Goal: Transaction & Acquisition: Download file/media

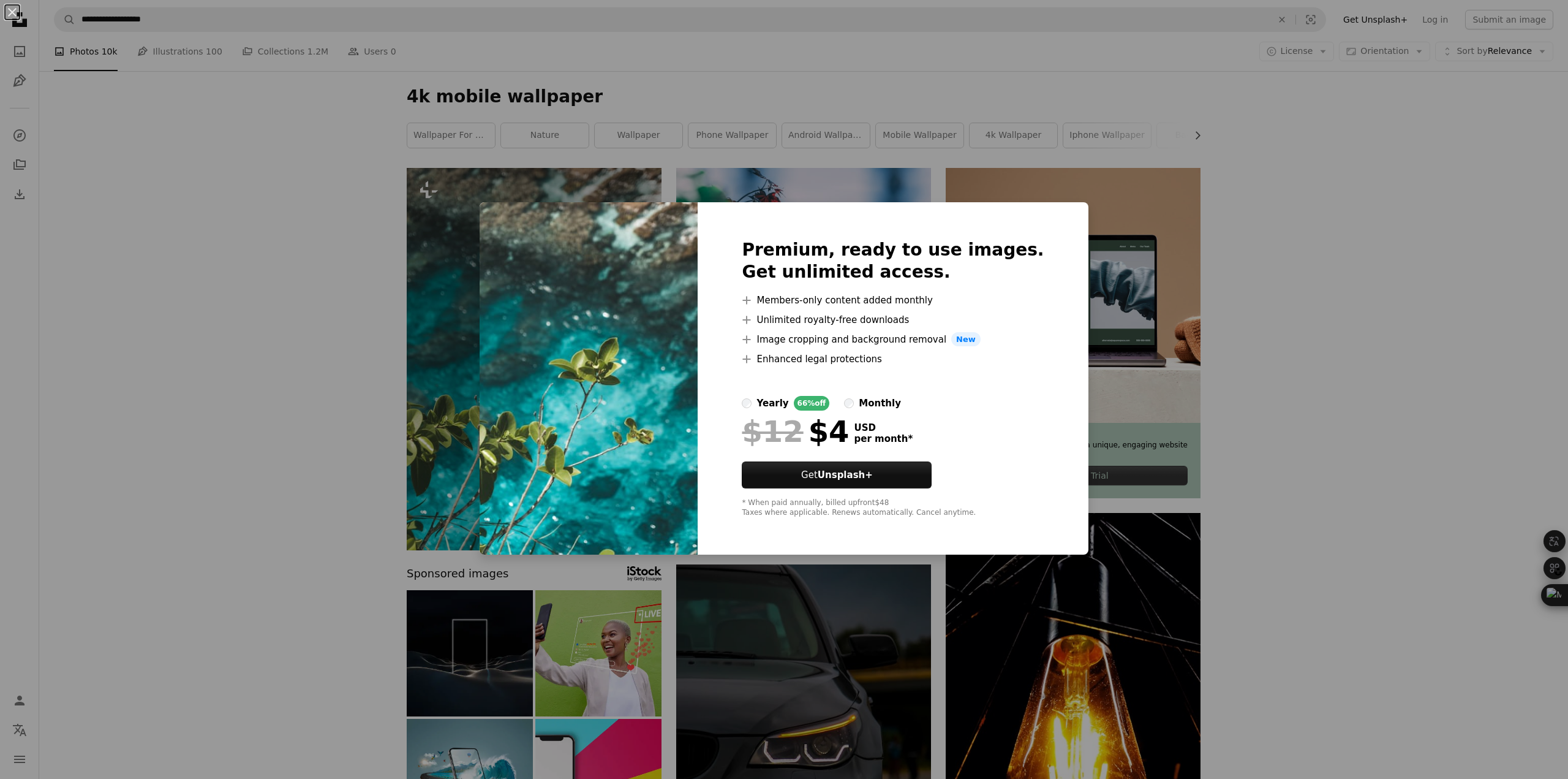
click at [1296, 251] on div "An X shape Premium, ready to use images. Get unlimited access. A plus sign Memb…" at bounding box center [784, 389] width 1568 height 779
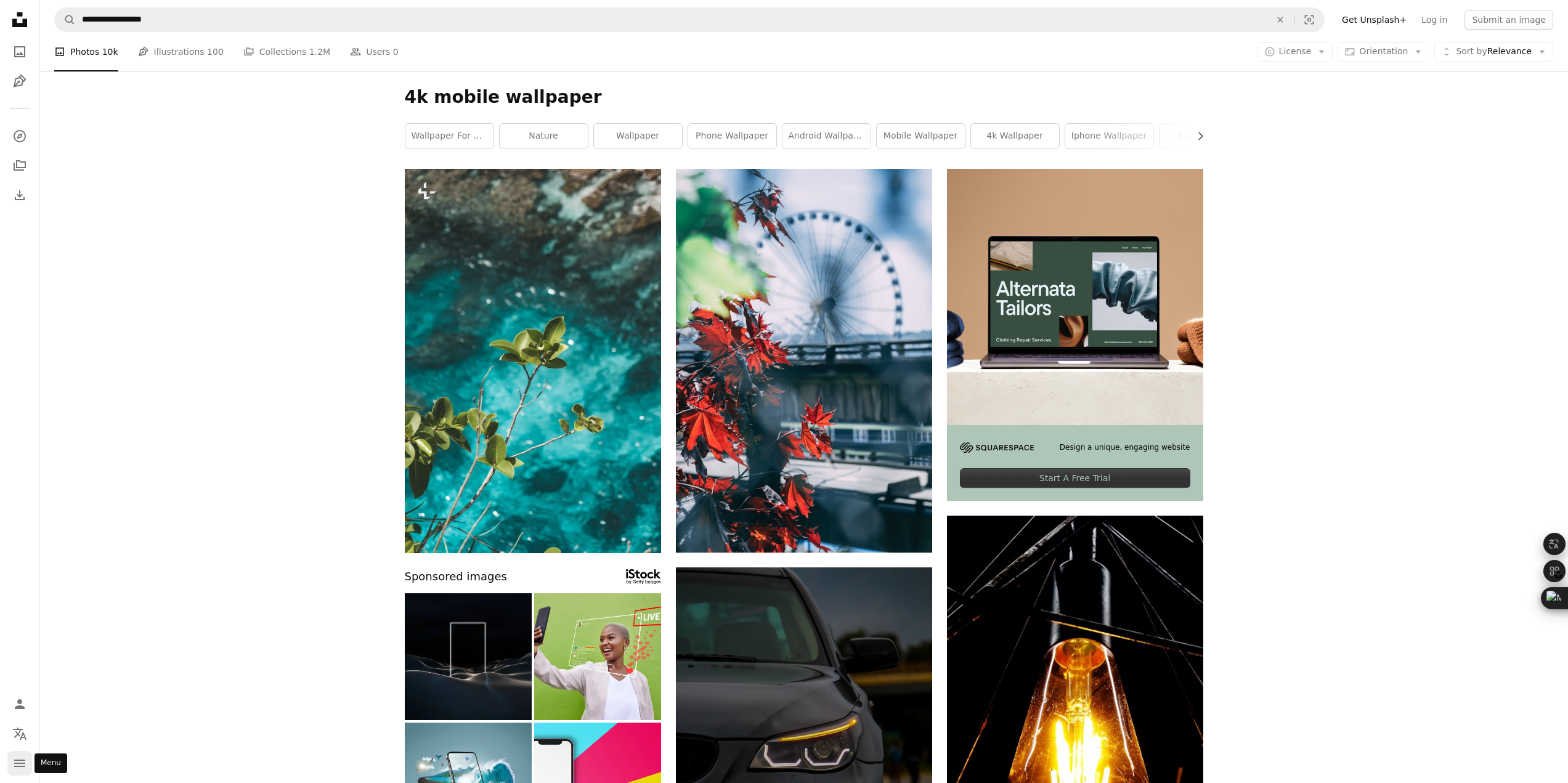
click at [22, 764] on icon "Menu" at bounding box center [19, 763] width 11 height 7
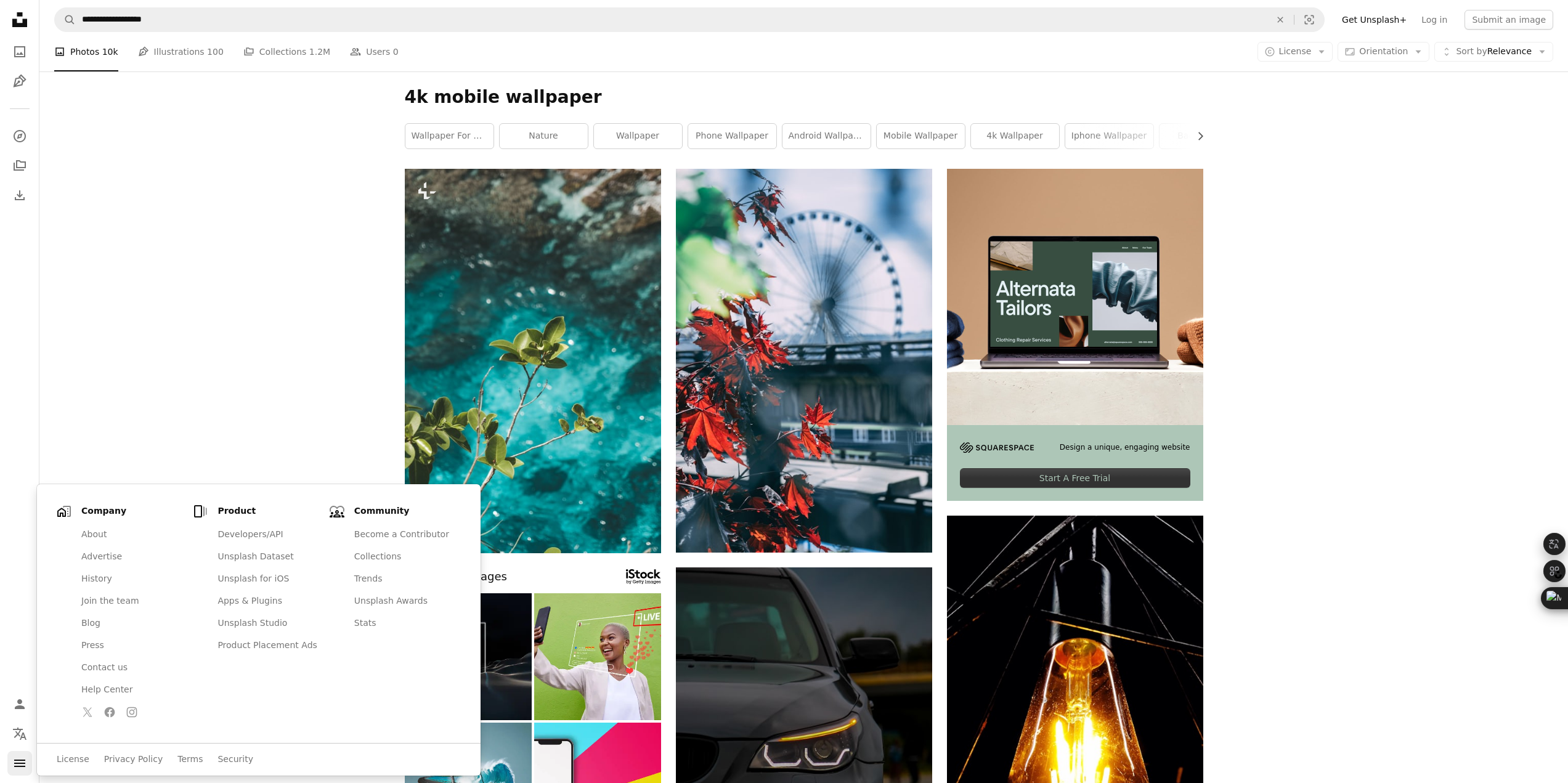
click at [23, 762] on icon "navigation menu" at bounding box center [19, 763] width 15 height 15
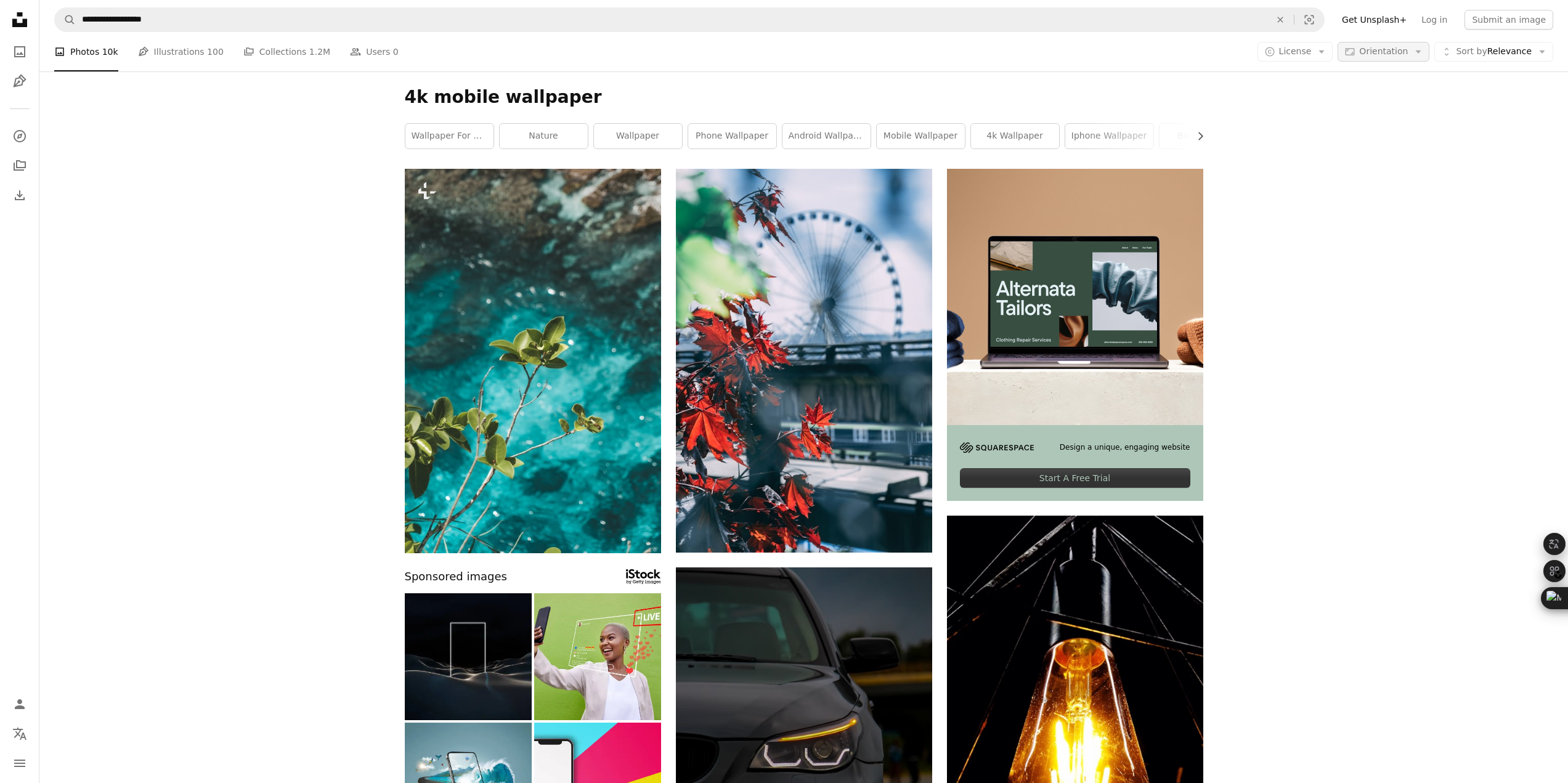
click at [1400, 52] on span "Orientation" at bounding box center [1383, 51] width 49 height 10
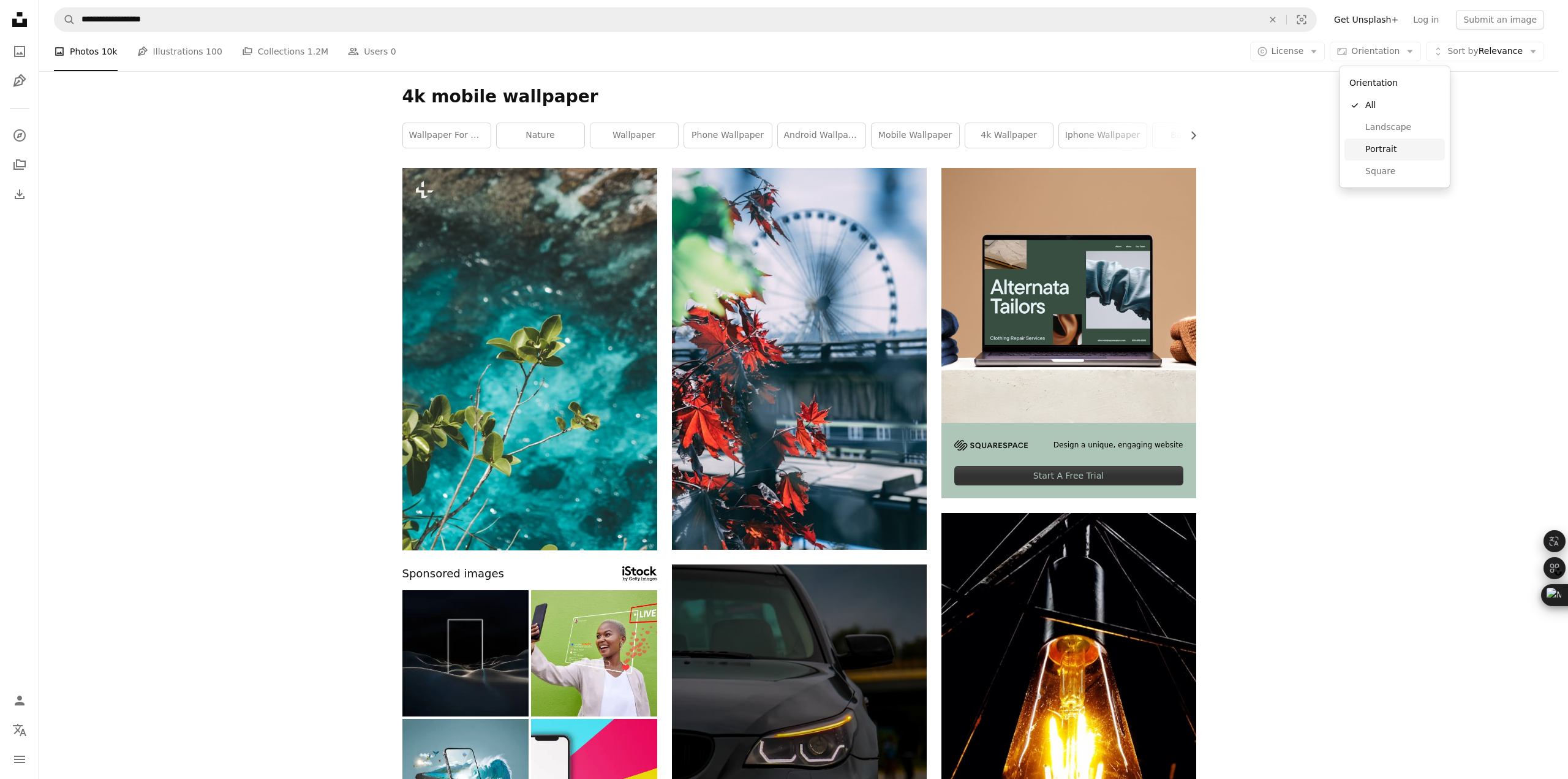
click at [1394, 149] on span "Portrait" at bounding box center [1403, 149] width 75 height 12
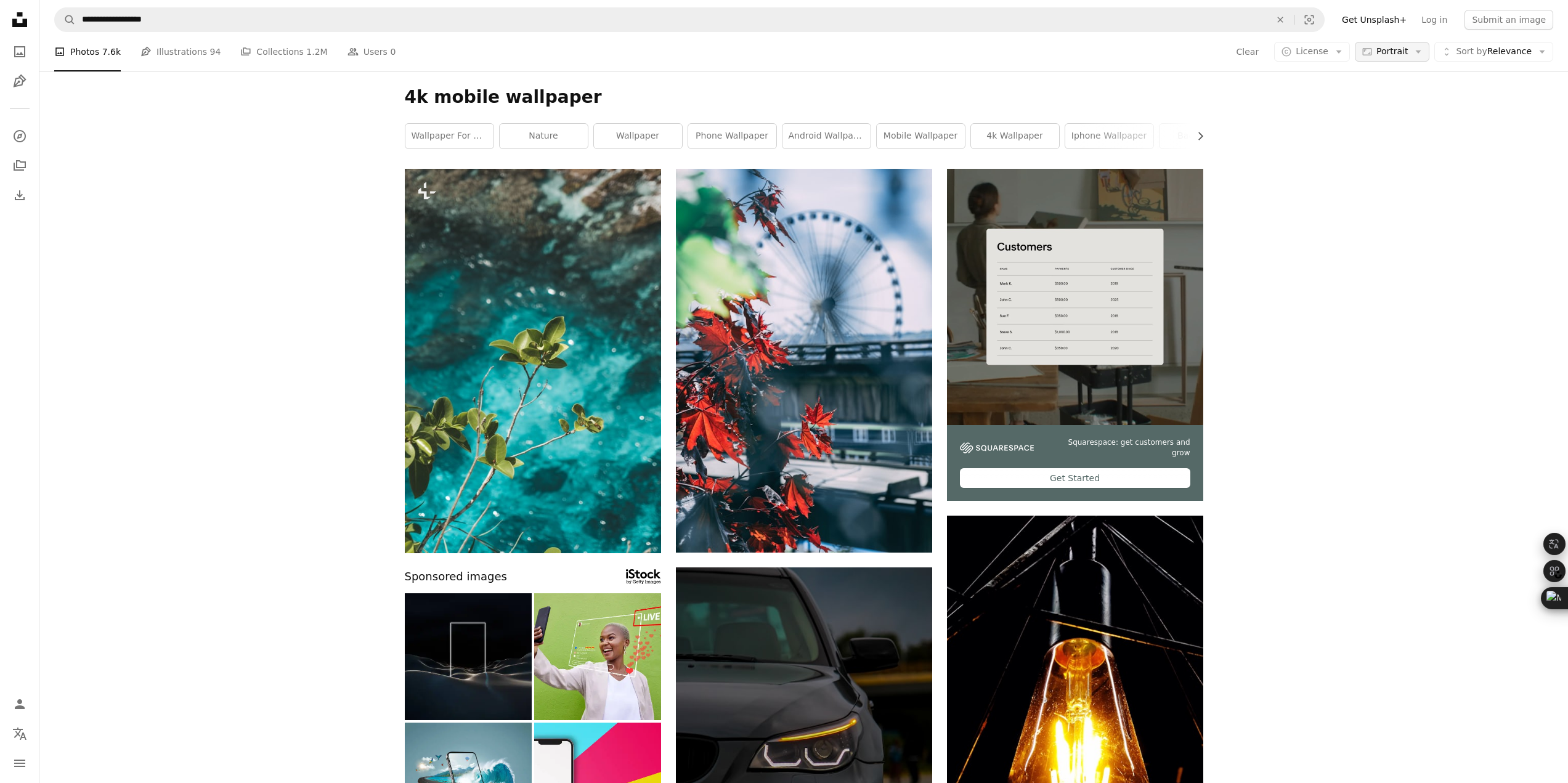
click at [1387, 46] on span "Portrait" at bounding box center [1392, 51] width 31 height 12
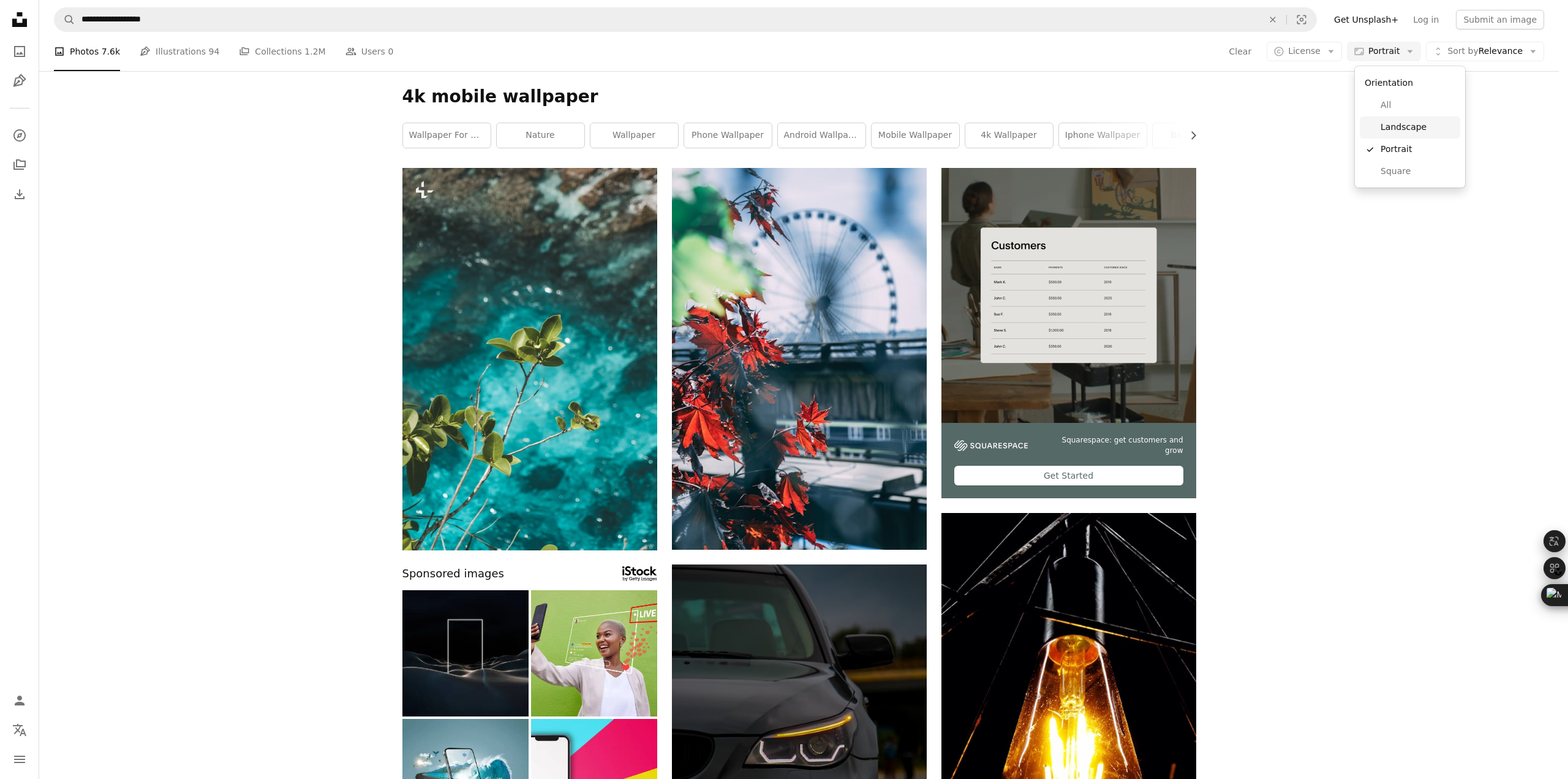
click at [1390, 121] on span "Landscape" at bounding box center [1418, 127] width 75 height 12
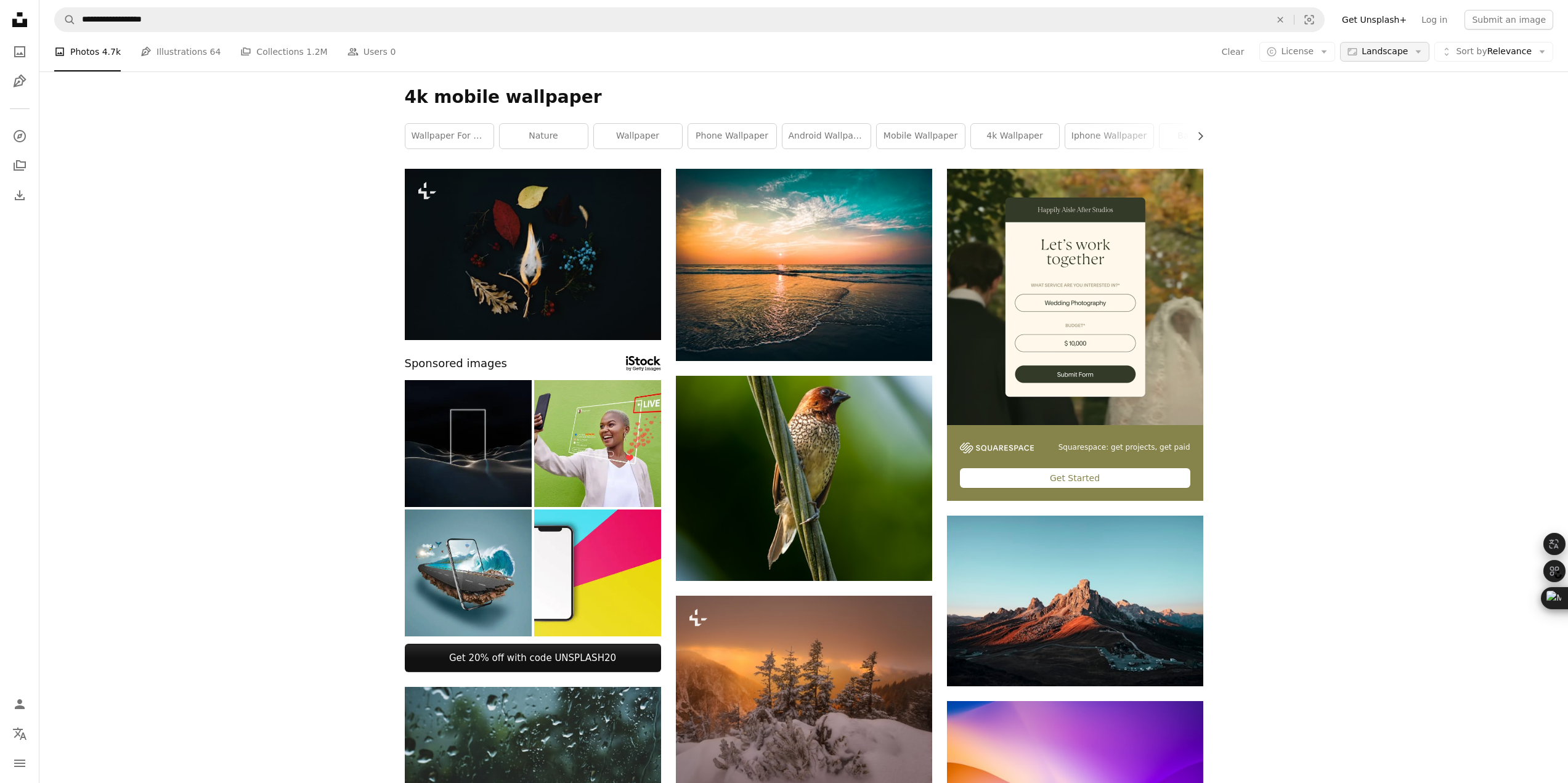
click at [1396, 49] on span "Landscape" at bounding box center [1384, 51] width 46 height 12
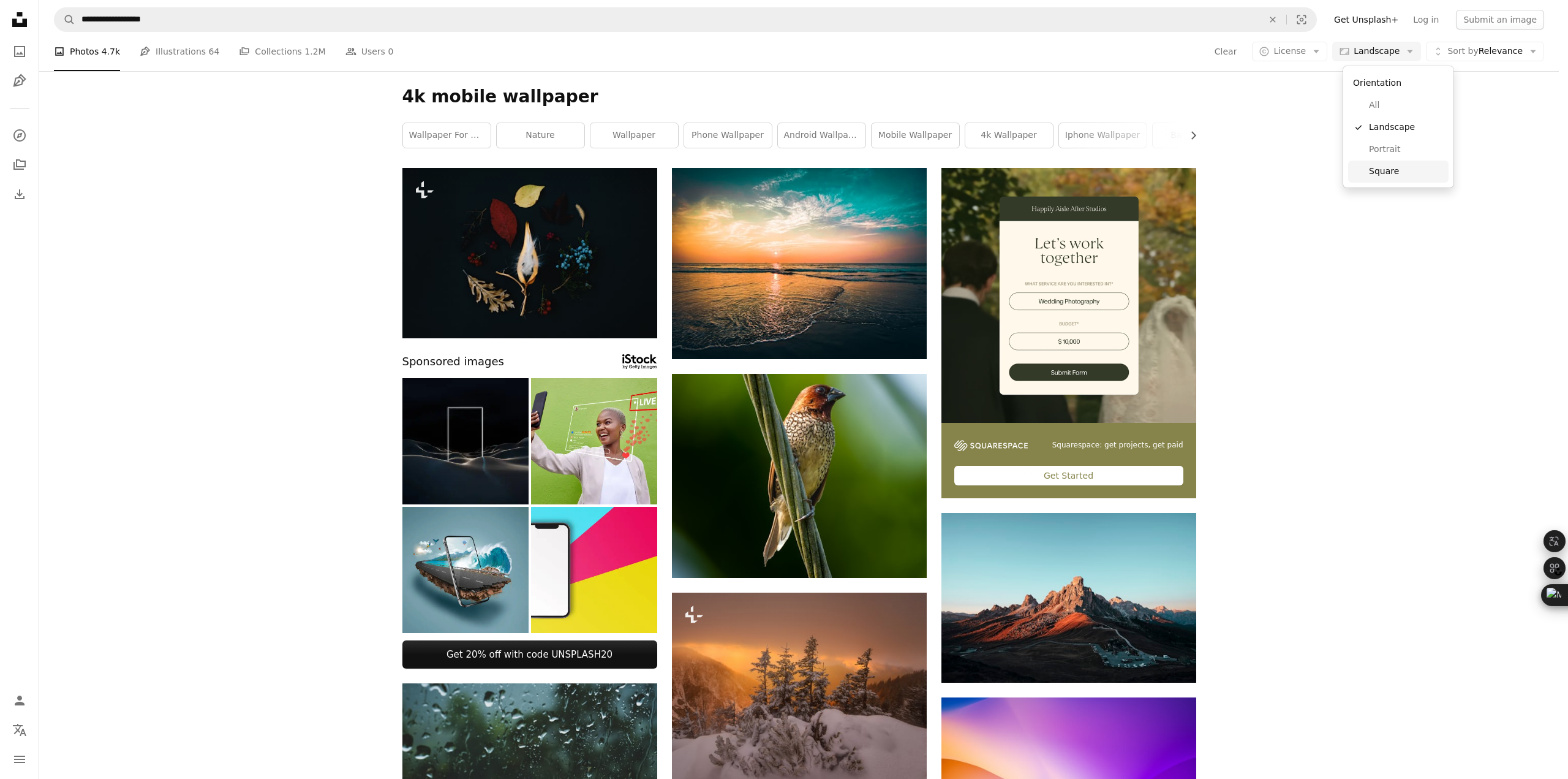
click at [1383, 177] on span "Square" at bounding box center [1406, 172] width 75 height 12
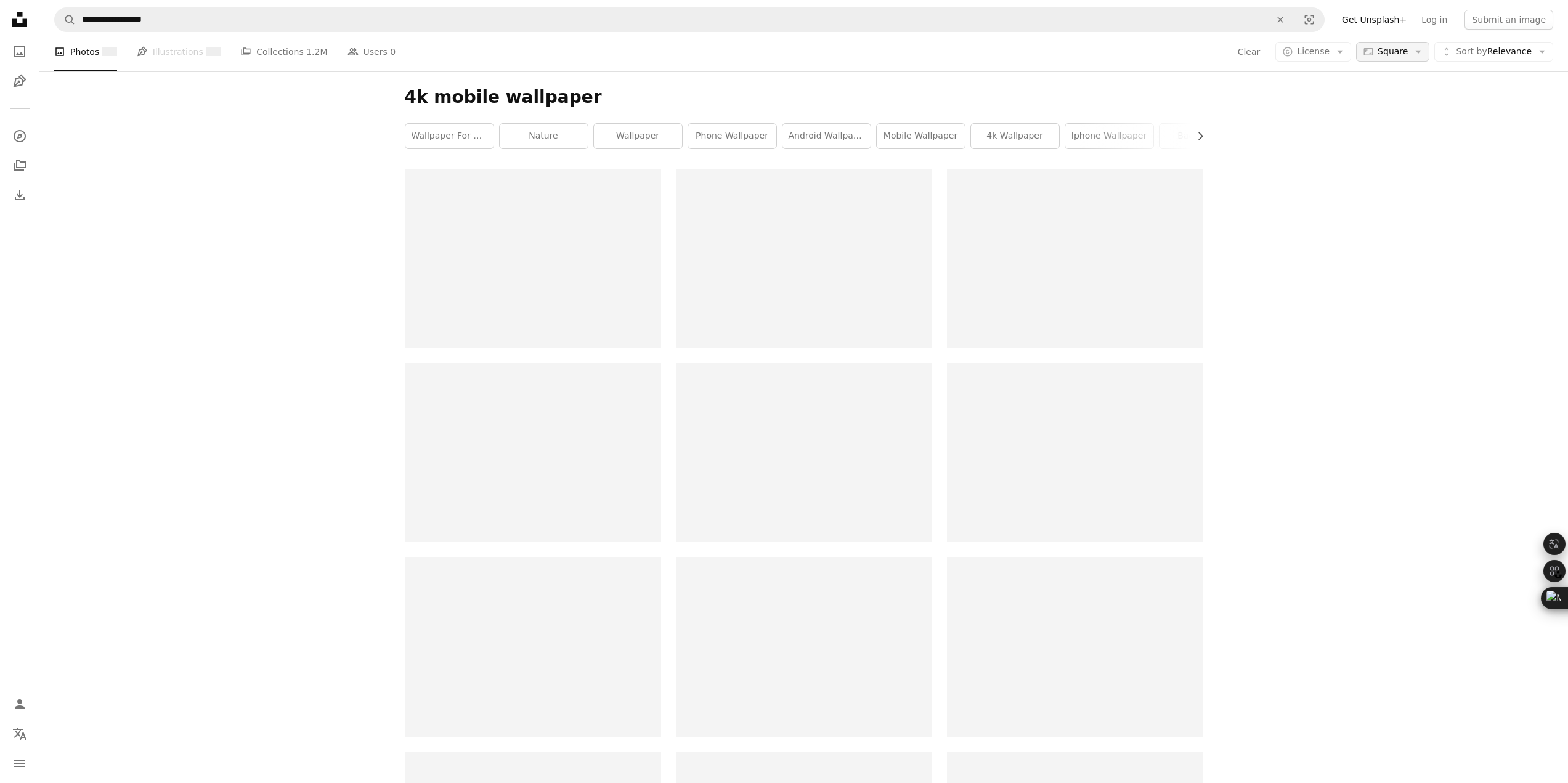
click at [1406, 50] on span "Square" at bounding box center [1392, 51] width 30 height 12
click at [1389, 151] on link "Portrait" at bounding box center [1421, 150] width 101 height 22
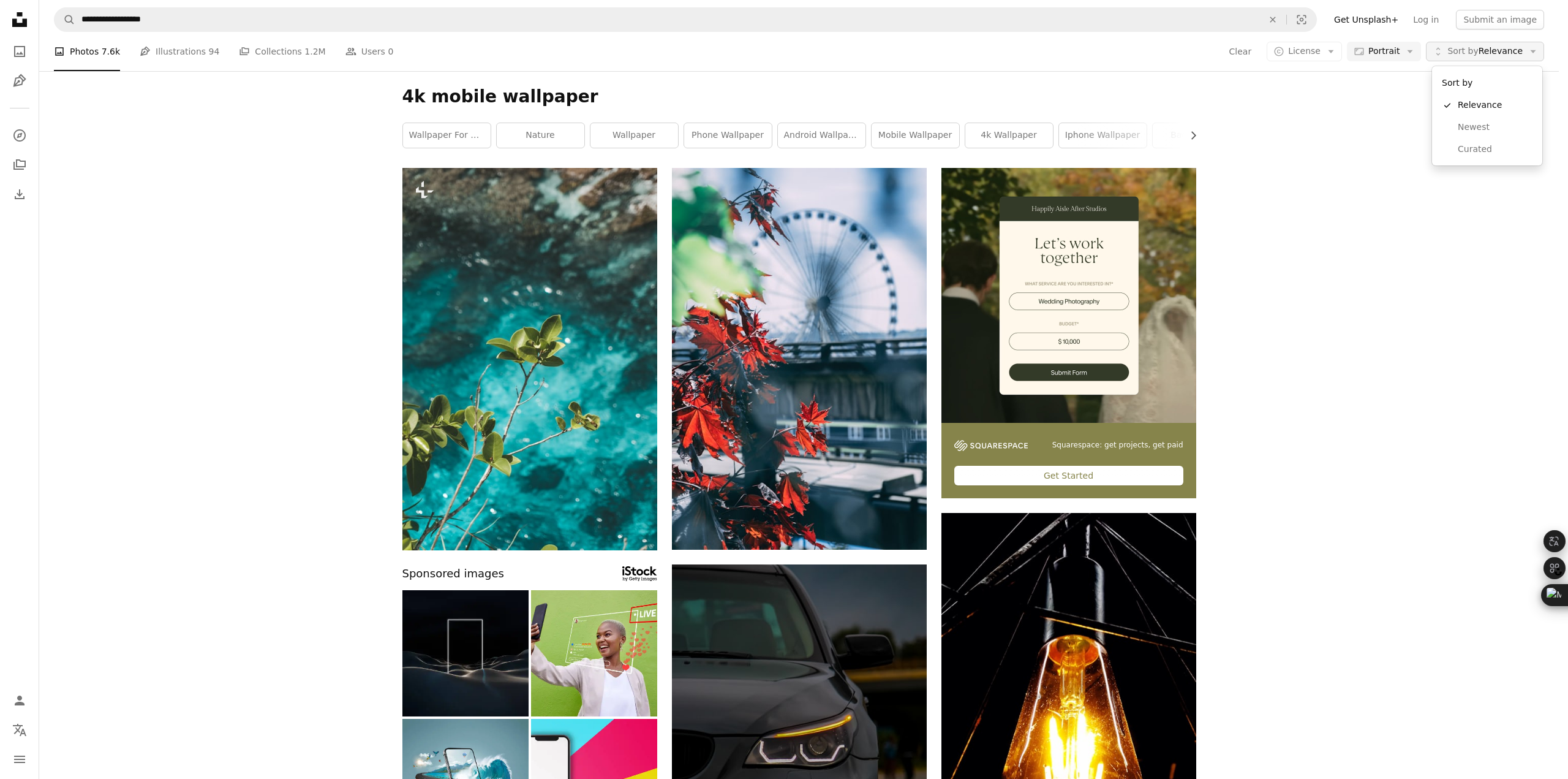
click at [1494, 56] on span "Sort by Relevance" at bounding box center [1485, 51] width 75 height 12
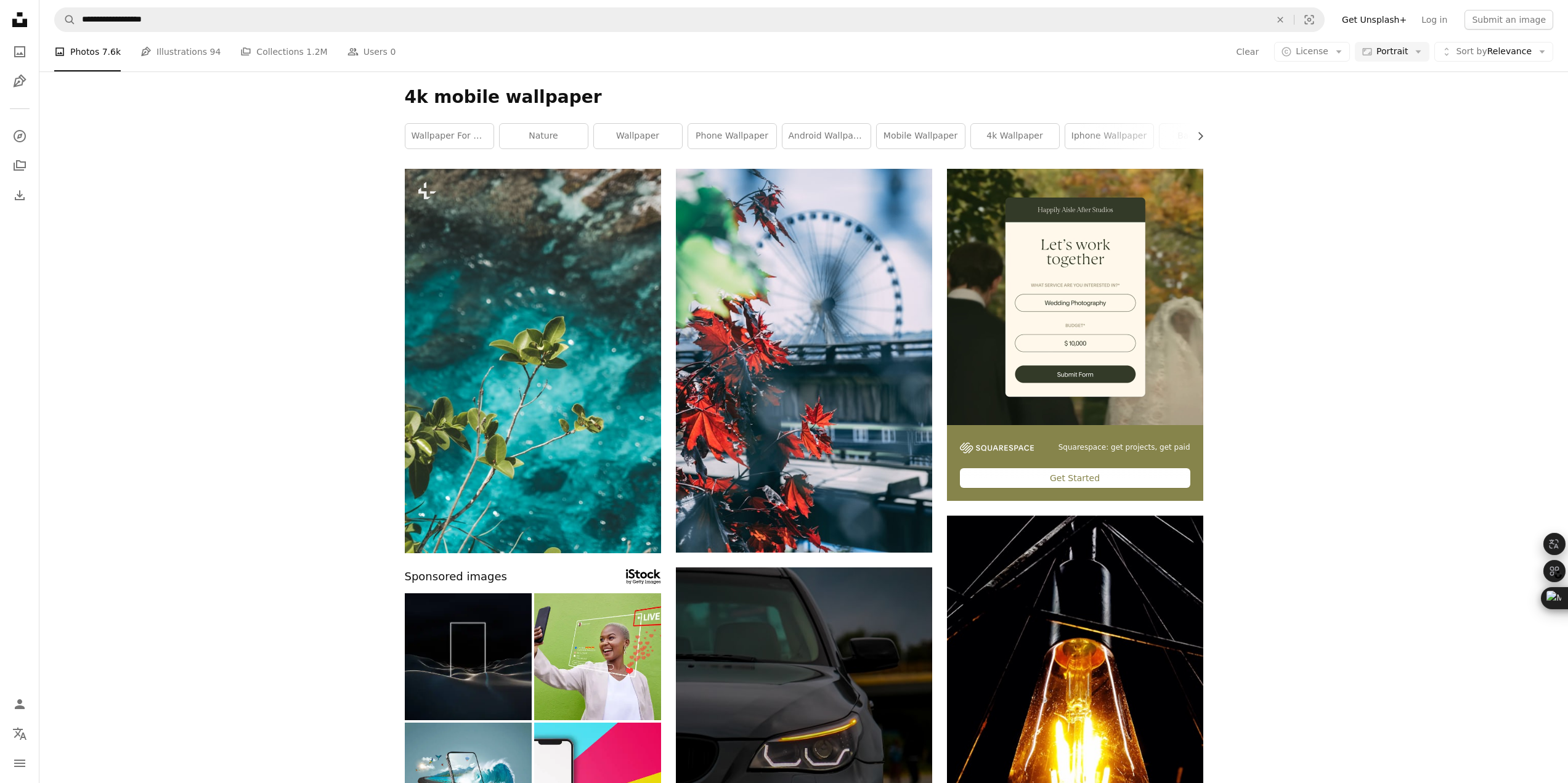
click at [1337, 56] on button "A copyright icon © License Arrow down" at bounding box center [1311, 51] width 76 height 20
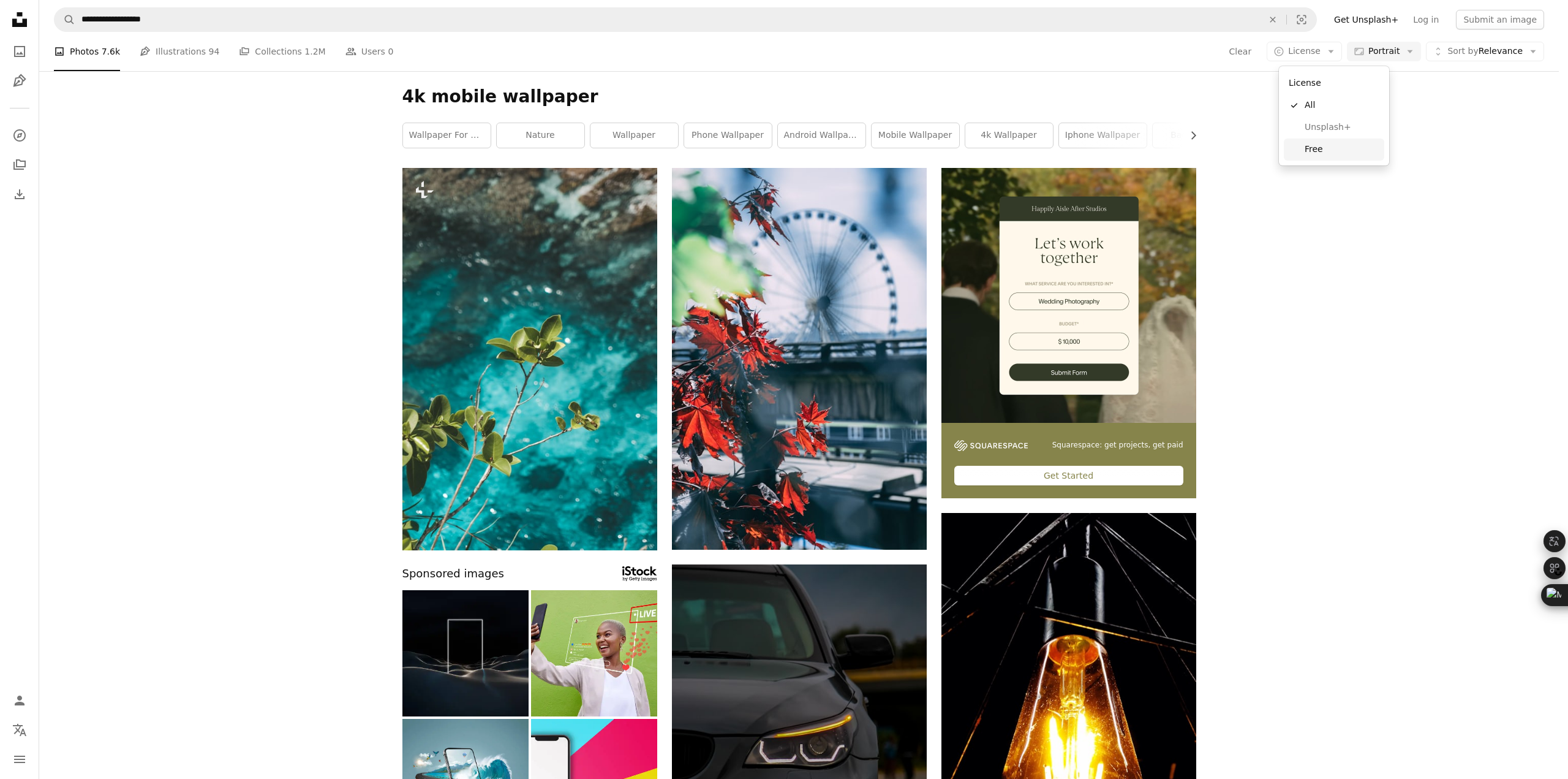
click at [1334, 143] on span "Free" at bounding box center [1342, 149] width 75 height 12
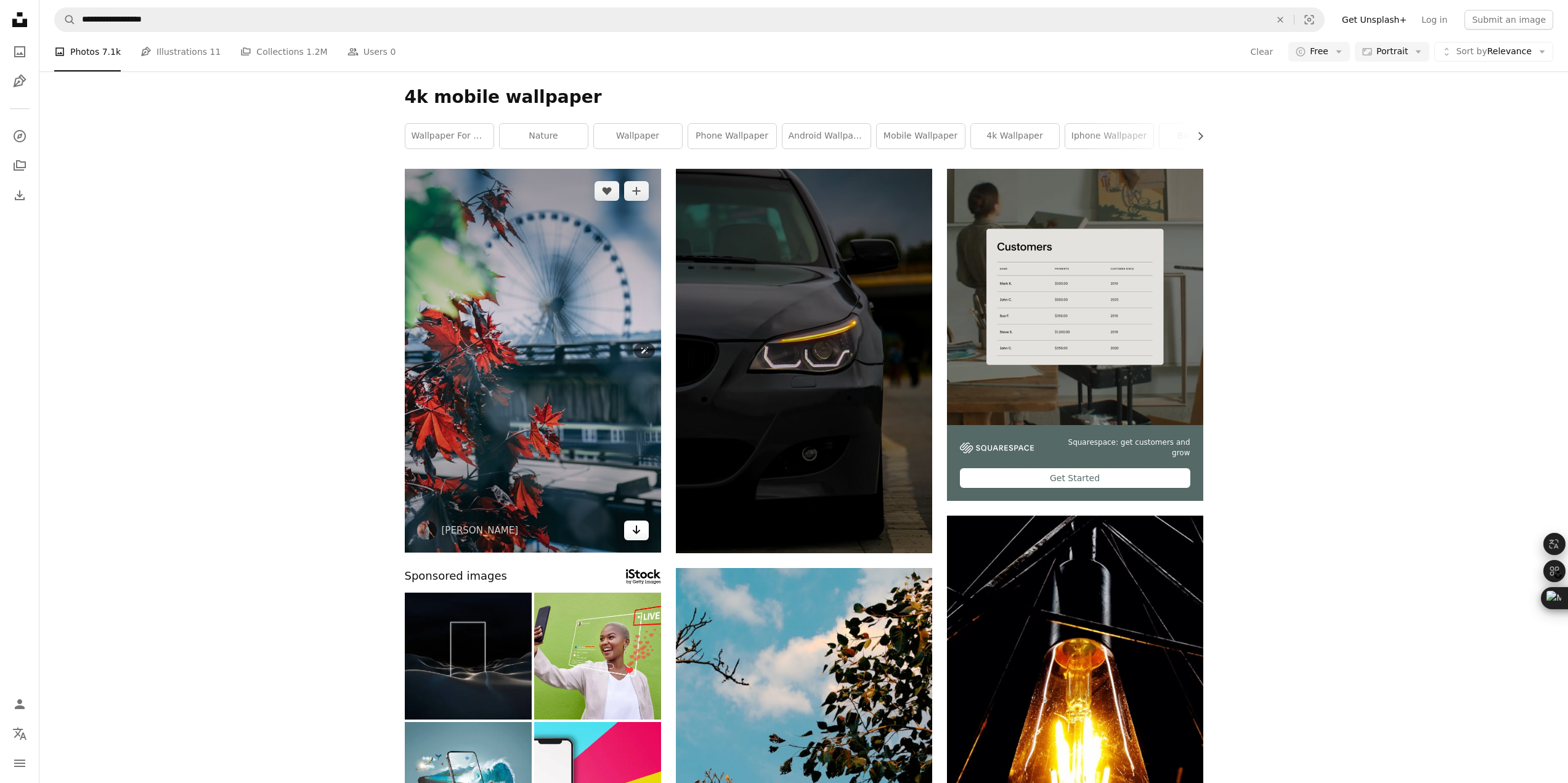
click at [632, 540] on link "Arrow pointing down" at bounding box center [636, 530] width 24 height 20
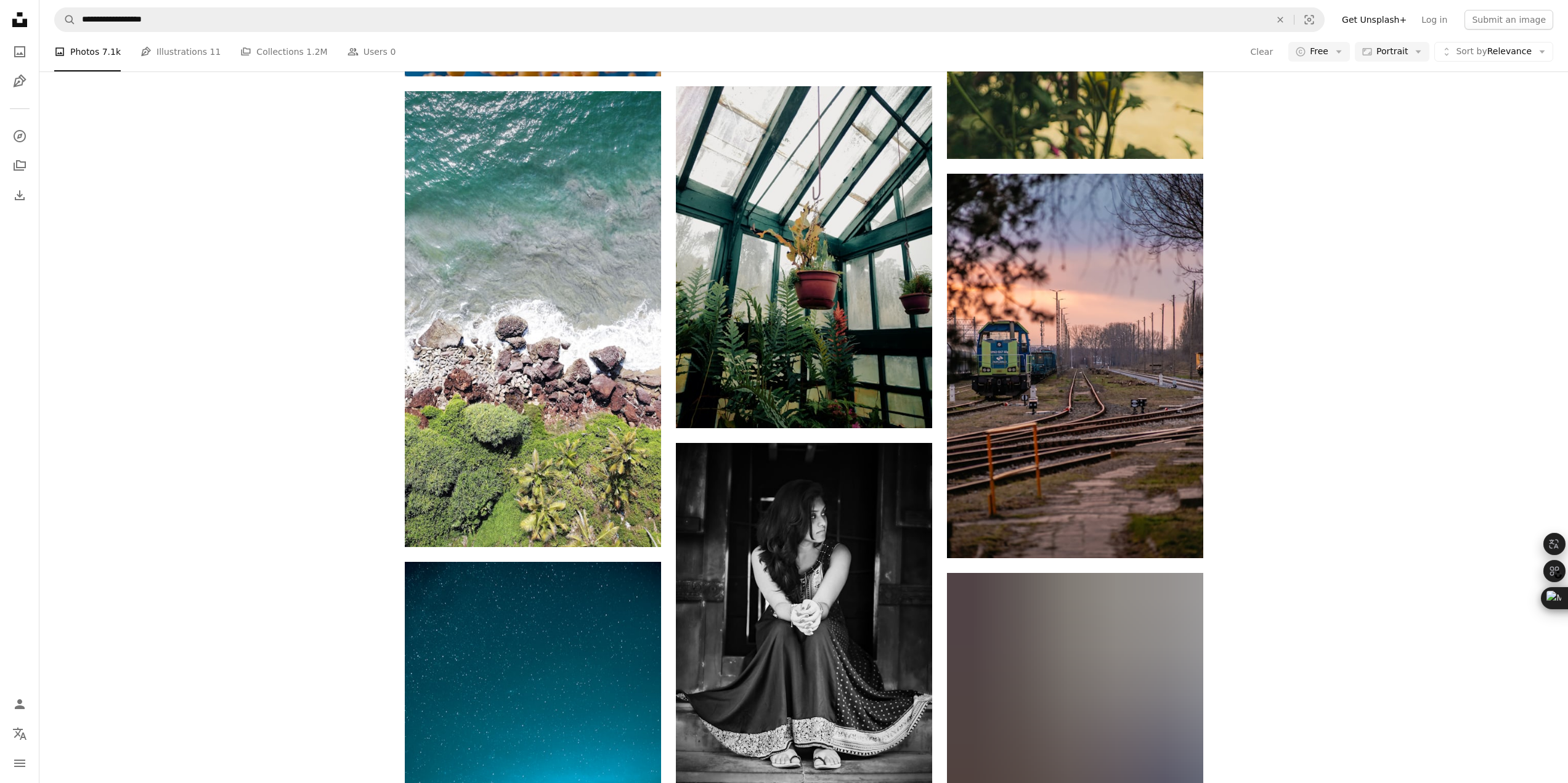
scroll to position [1602, 0]
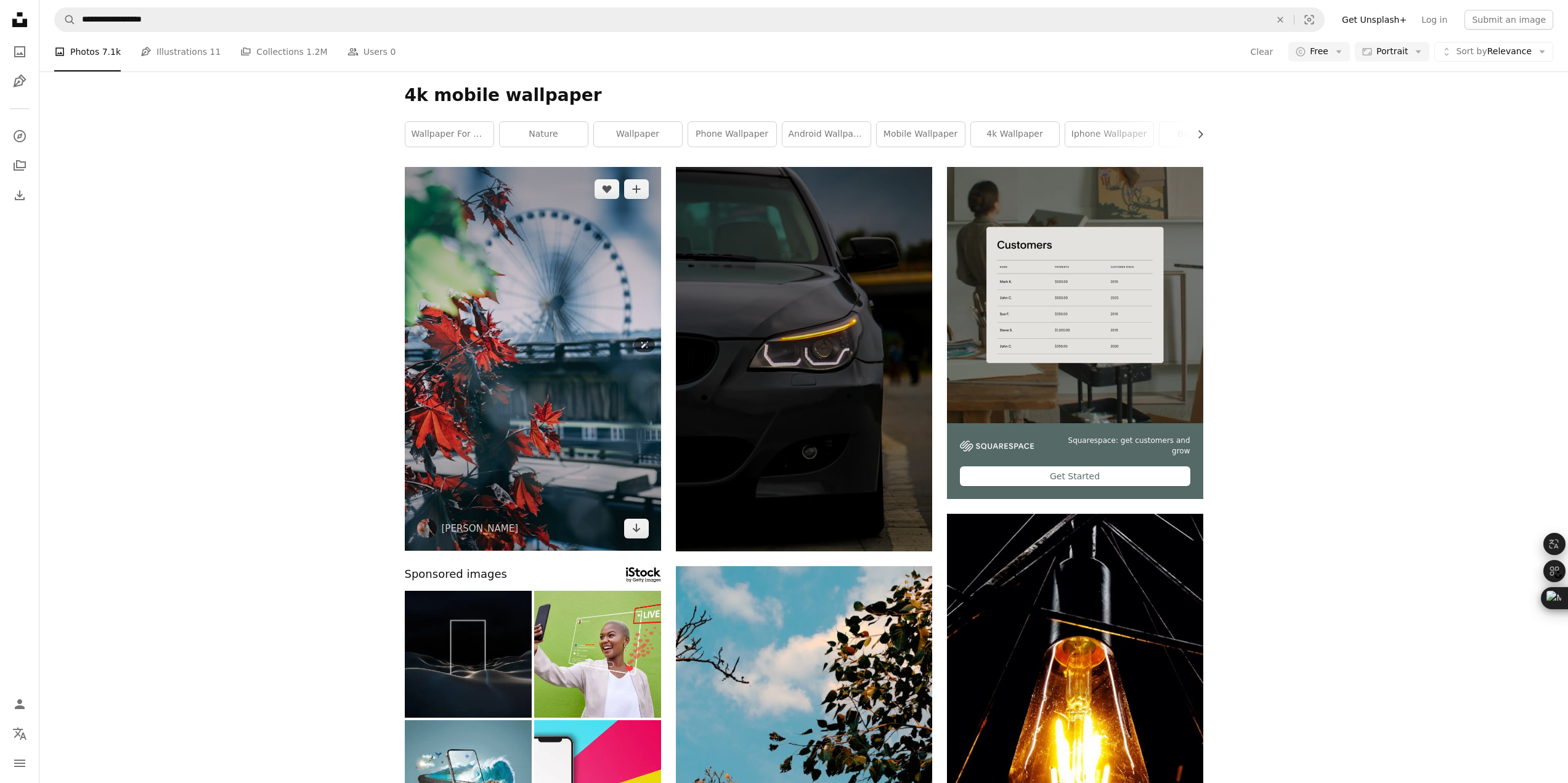
scroll to position [0, 0]
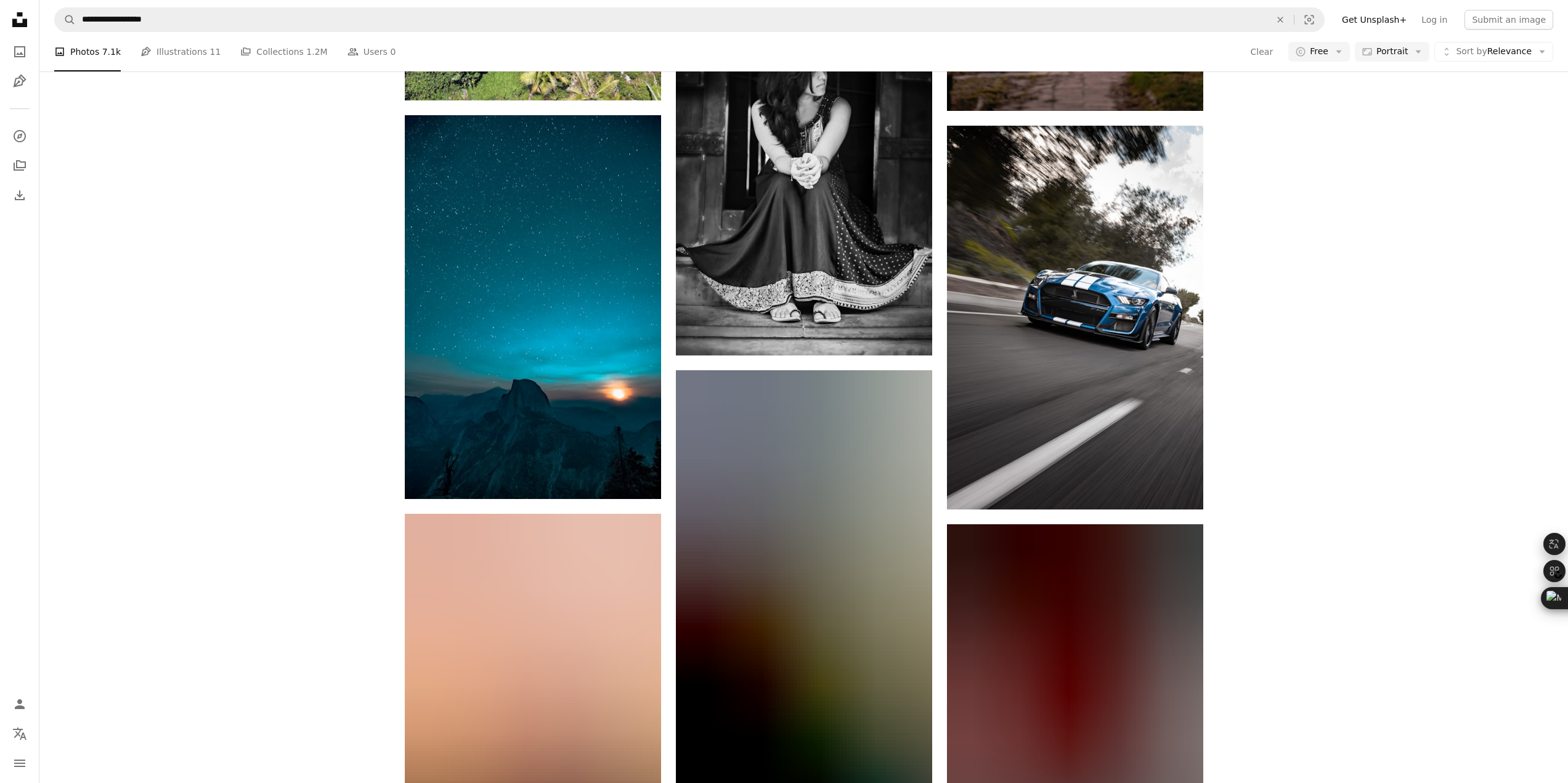
scroll to position [2869, 0]
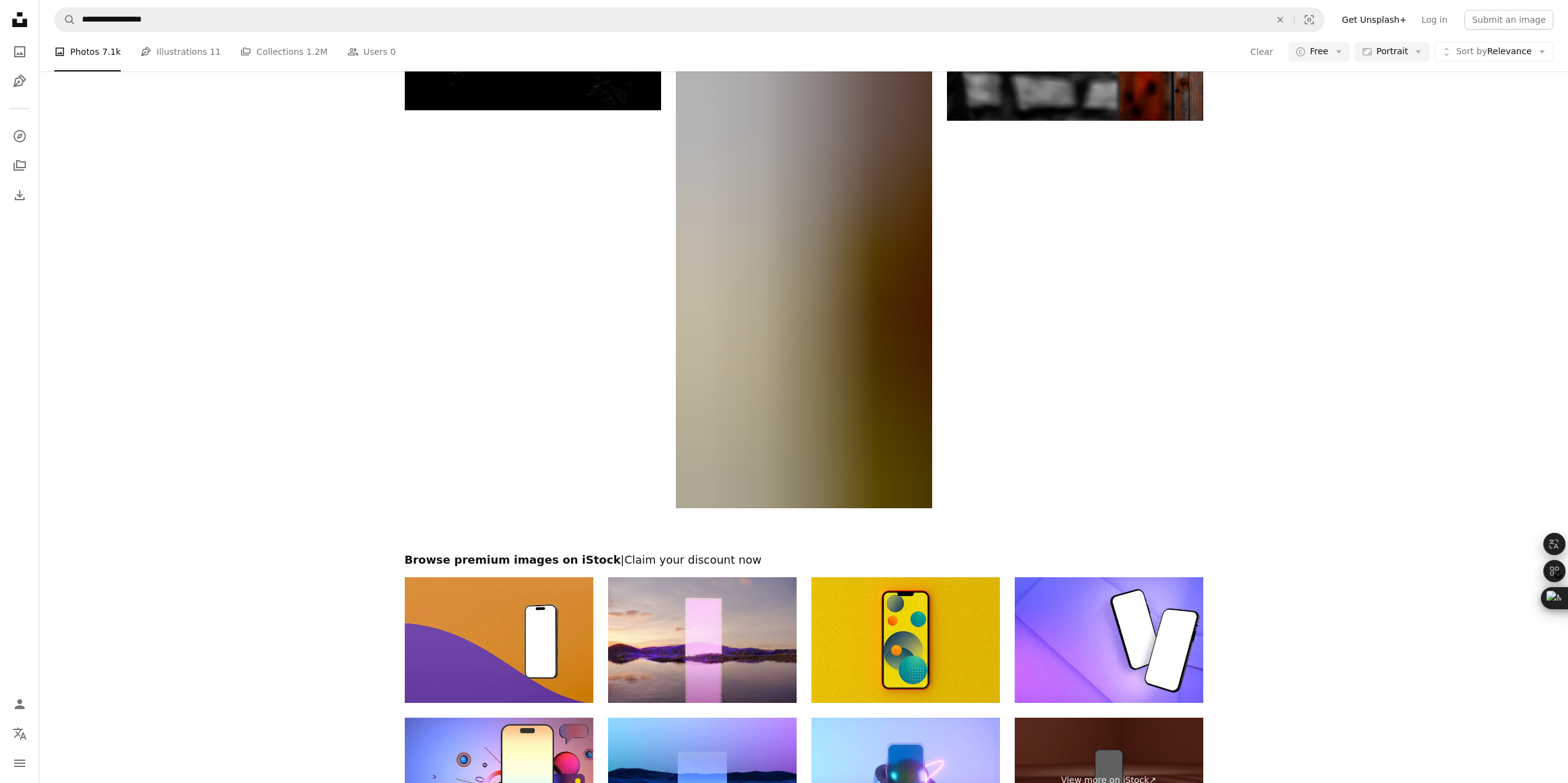
drag, startPoint x: 287, startPoint y: 271, endPoint x: 291, endPoint y: 539, distance: 268.0
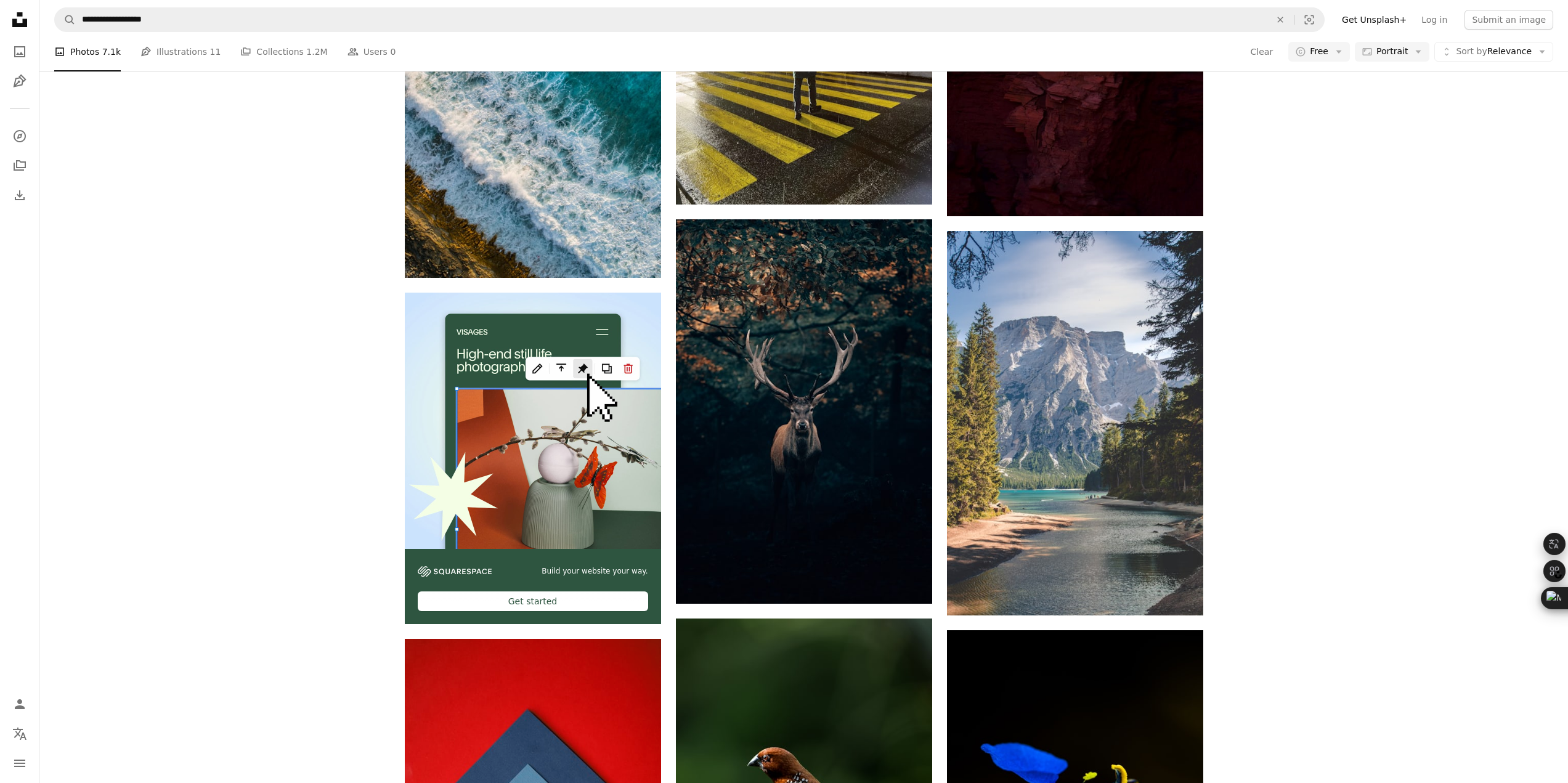
scroll to position [2992, 0]
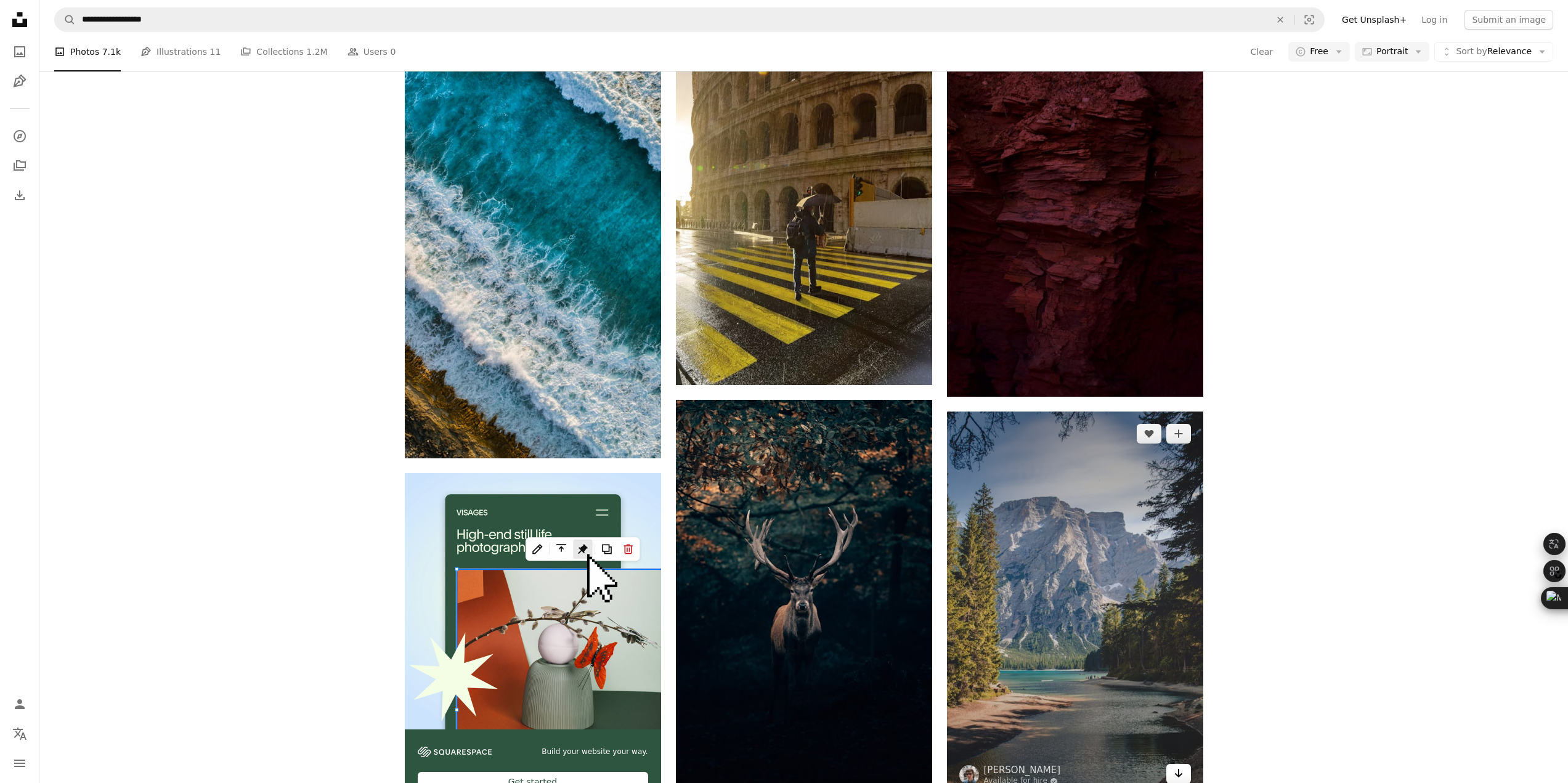
click at [1185, 764] on link "Arrow pointing down" at bounding box center [1179, 773] width 24 height 20
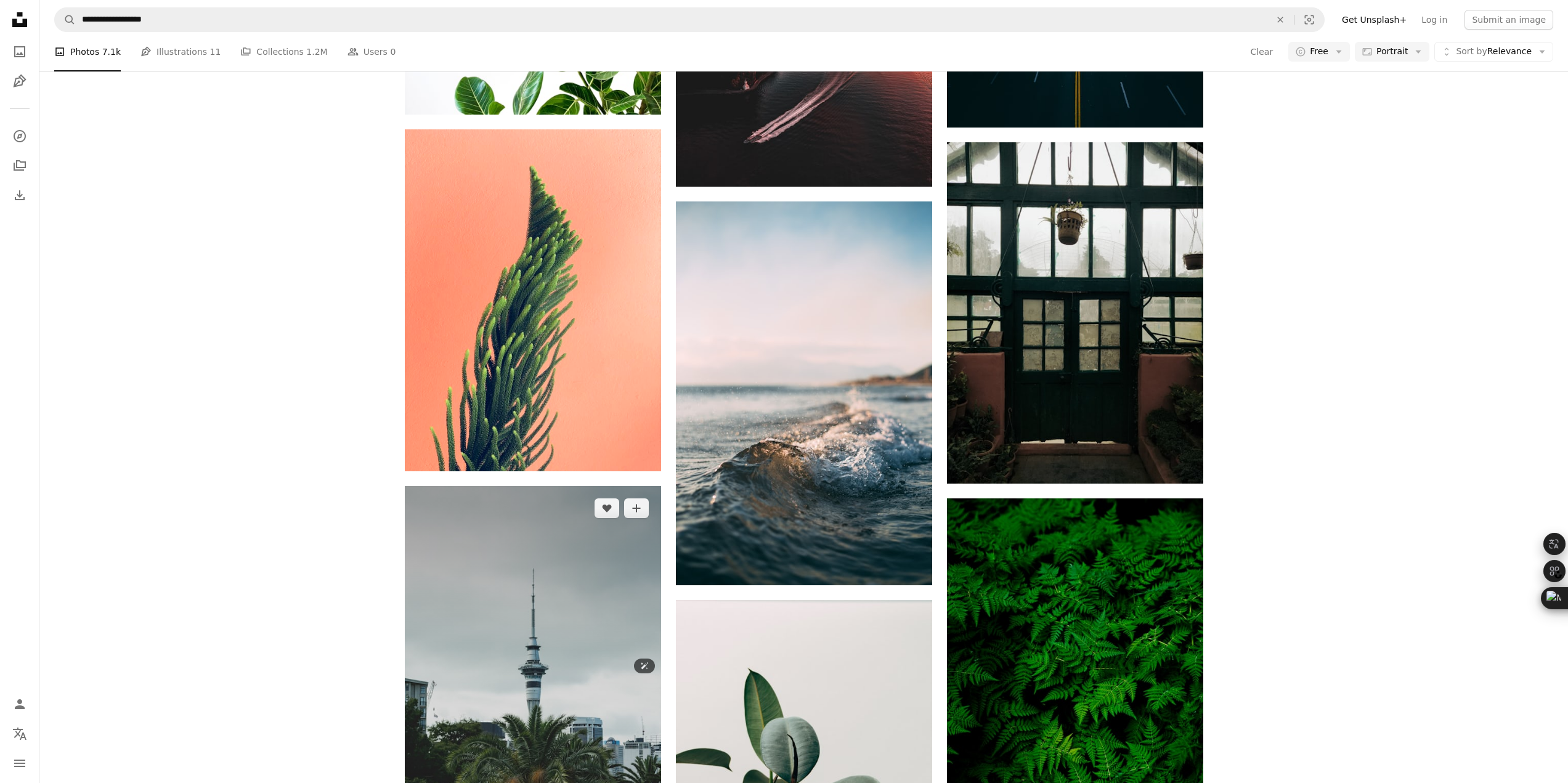
scroll to position [4778, 0]
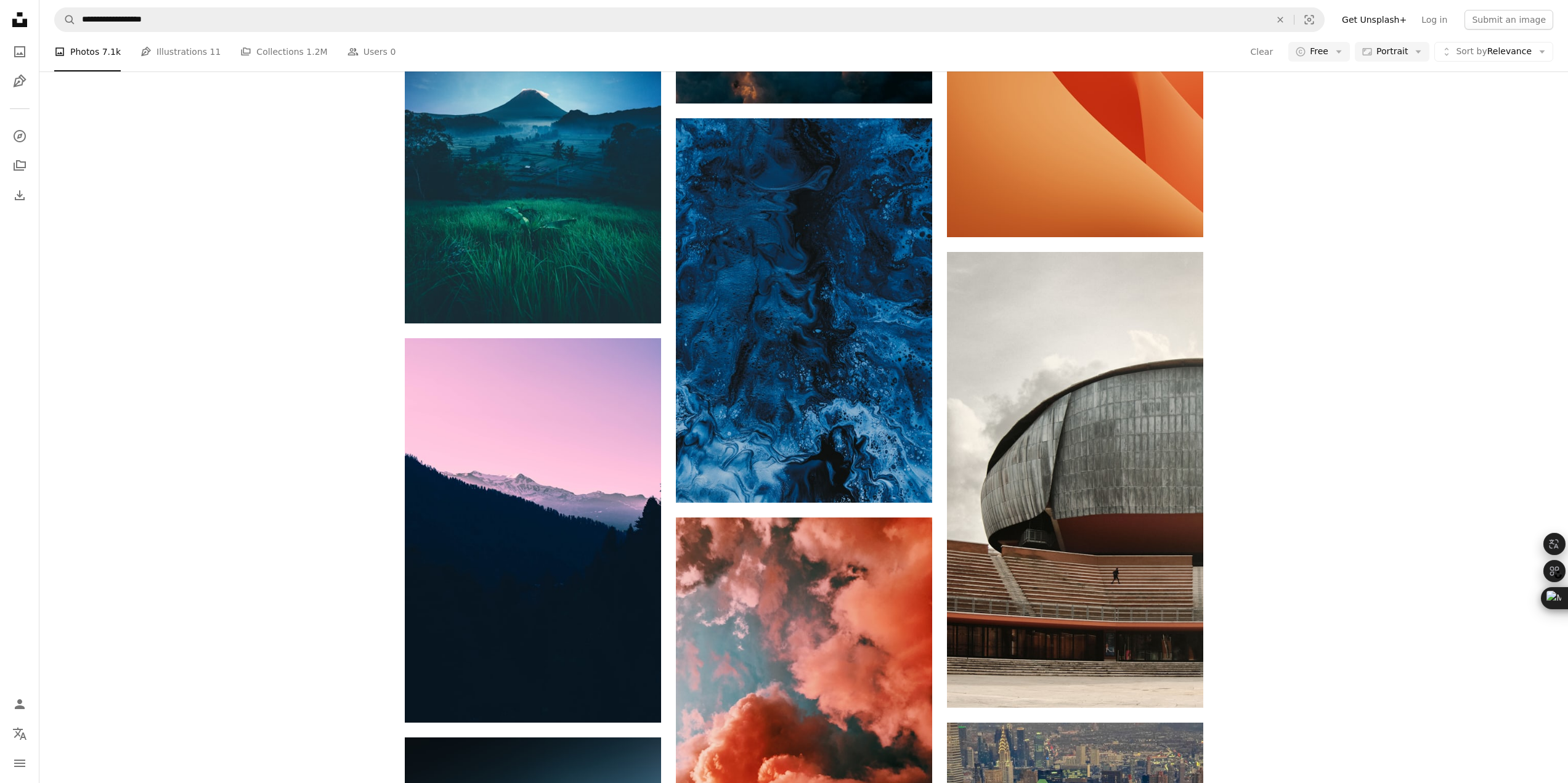
scroll to position [8104, 0]
